Goal: Task Accomplishment & Management: Manage account settings

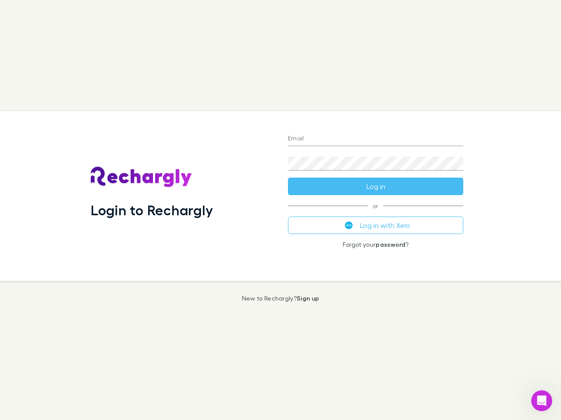
click at [280, 210] on div "Login to Rechargly" at bounding box center [182, 196] width 197 height 170
click at [375, 139] on input "Email" at bounding box center [375, 139] width 175 height 14
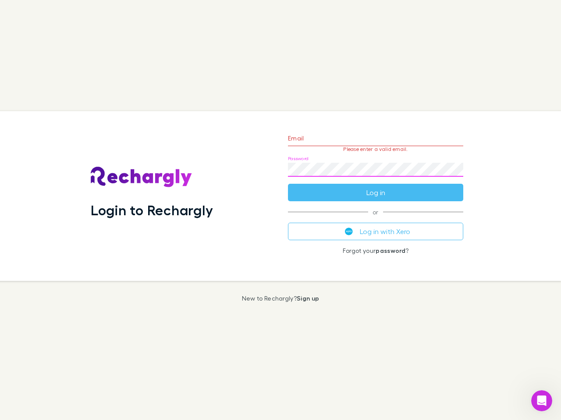
click at [375, 187] on form "Email Please enter a valid email. Password Log in" at bounding box center [375, 163] width 175 height 76
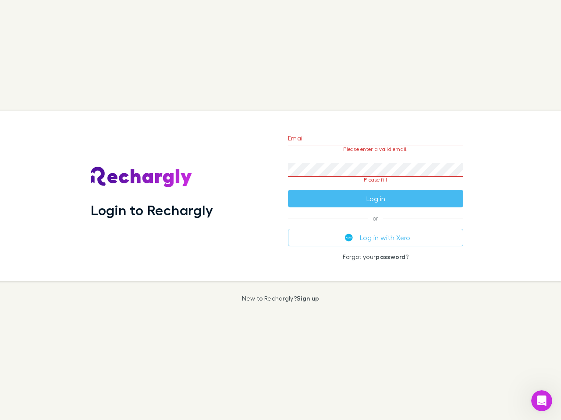
click at [375, 226] on div "Email Please enter a valid email. Password Please fill Log in or Log in with Xe…" at bounding box center [375, 196] width 189 height 170
click at [541, 401] on icon "Open Intercom Messenger" at bounding box center [541, 401] width 14 height 14
